Goal: Navigation & Orientation: Find specific page/section

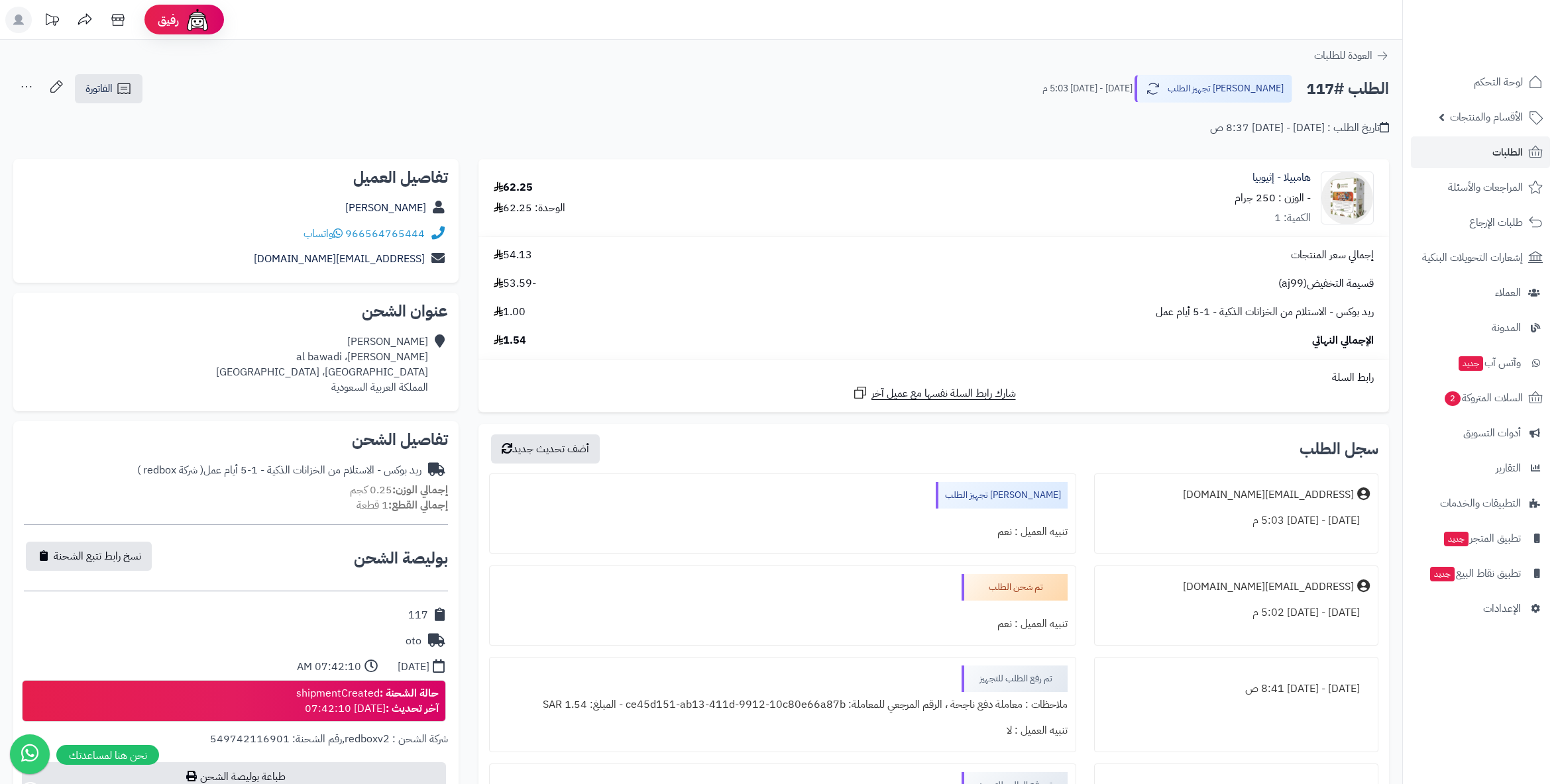
scroll to position [221, 0]
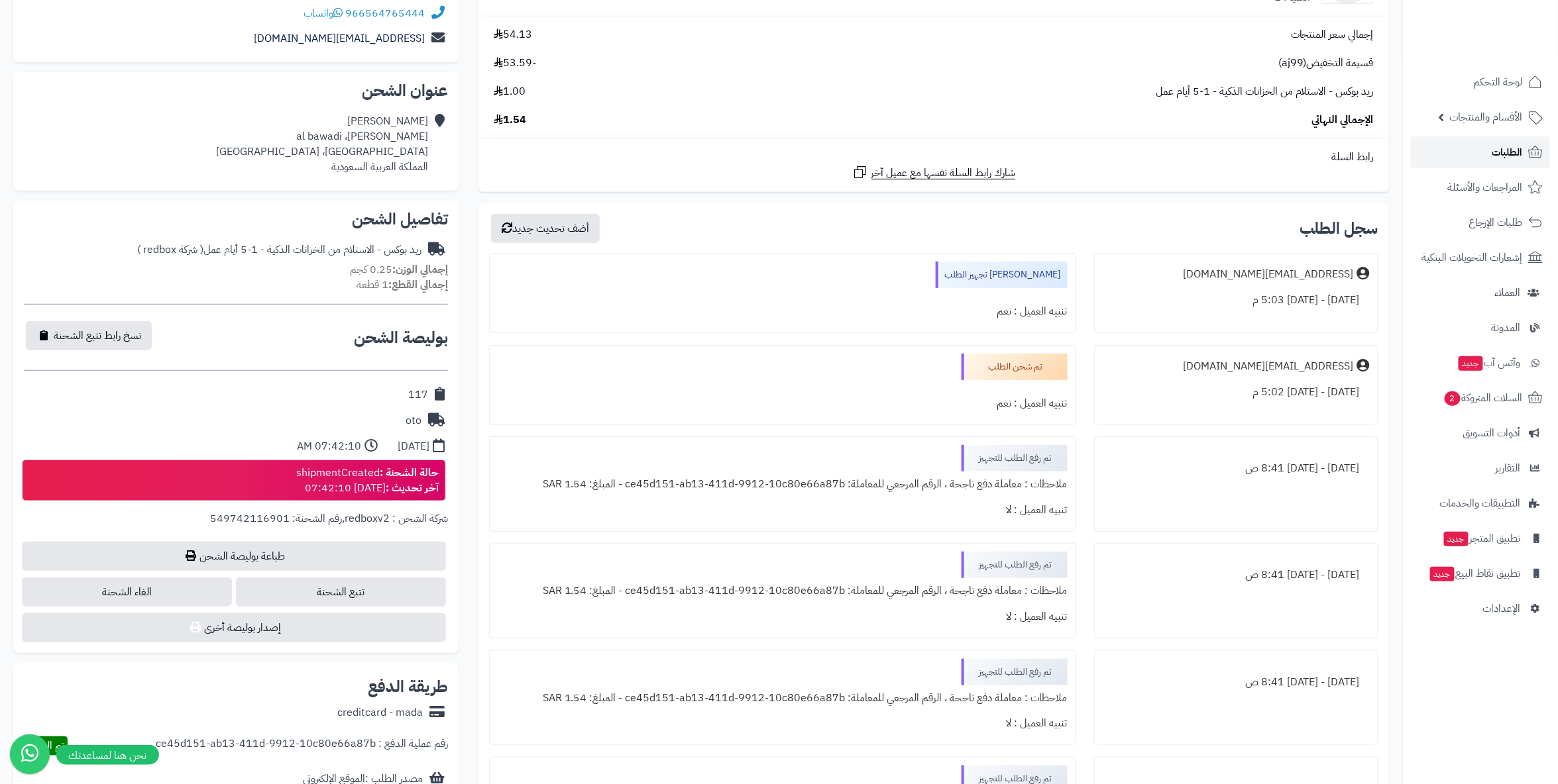
click at [1496, 143] on span "الطلبات" at bounding box center [1507, 152] width 31 height 19
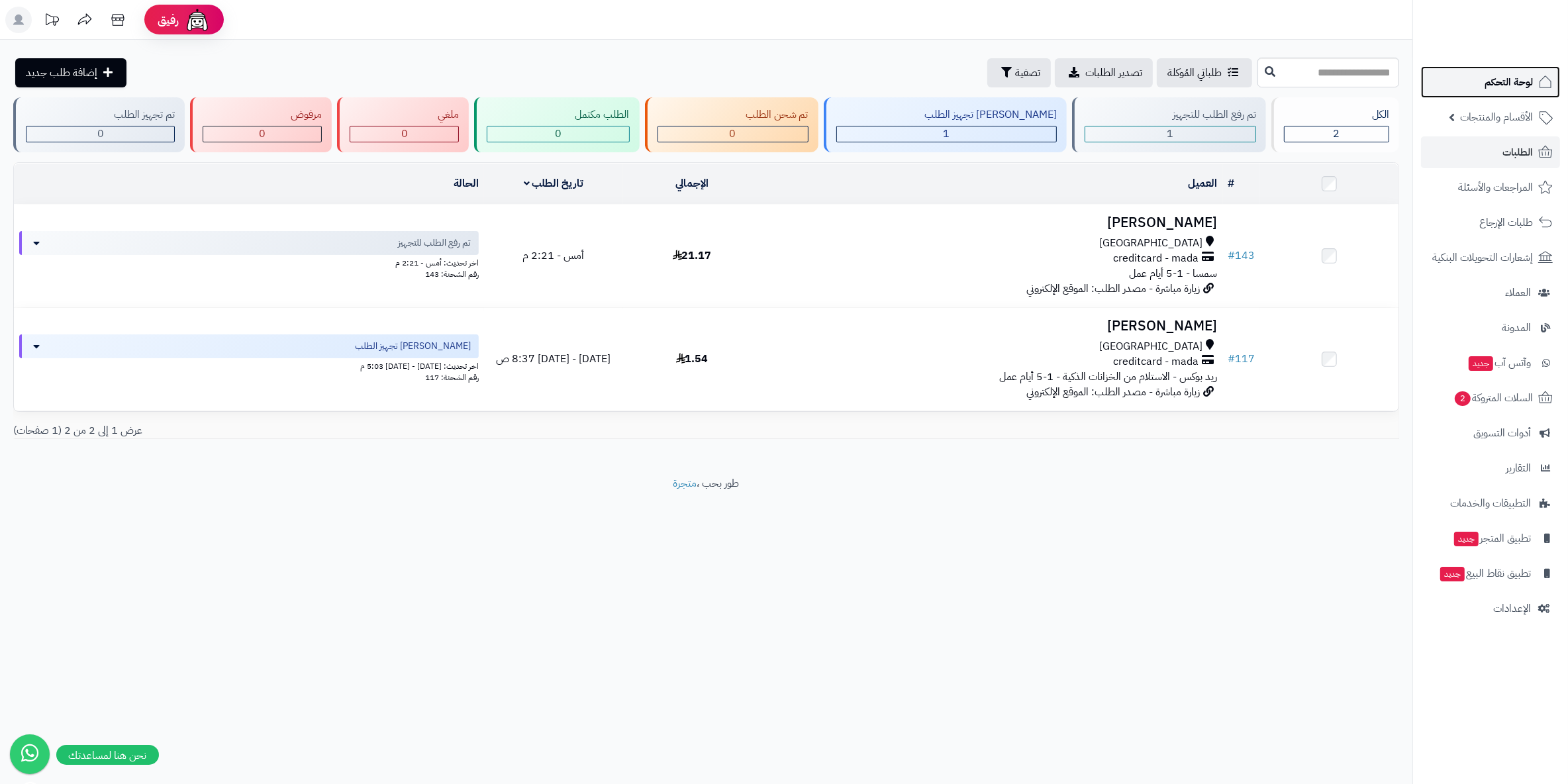
click at [1492, 84] on span "لوحة التحكم" at bounding box center [1509, 82] width 49 height 19
